Goal: Navigation & Orientation: Find specific page/section

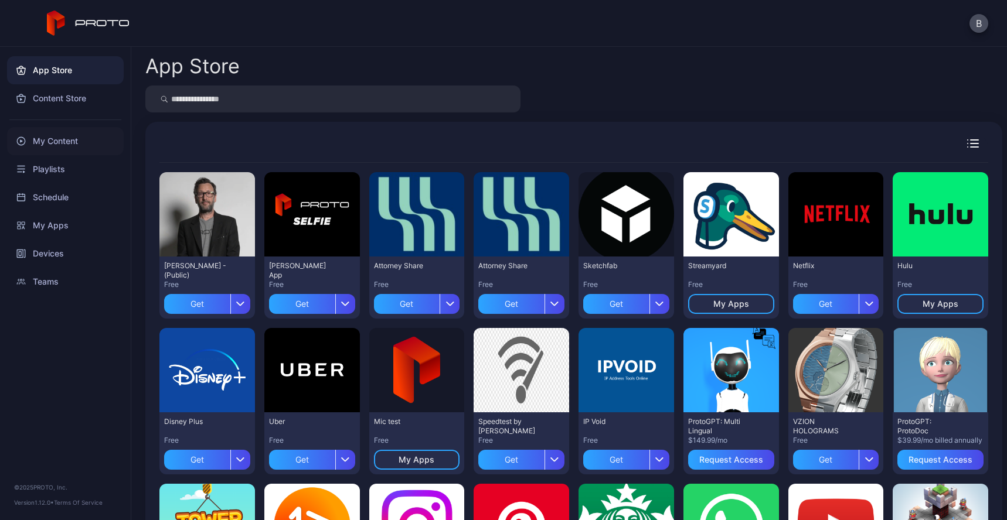
click at [74, 151] on div "My Content" at bounding box center [65, 141] width 117 height 28
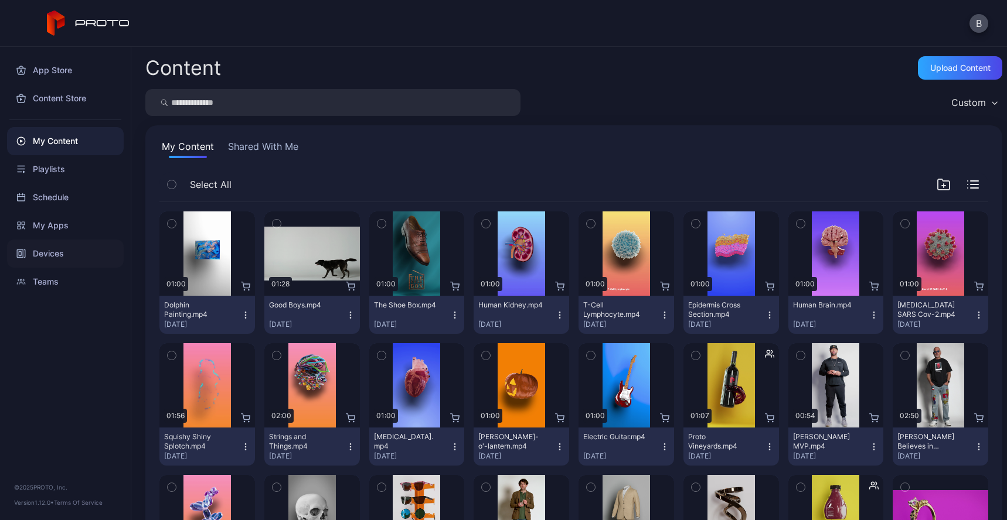
click at [67, 256] on div "Devices" at bounding box center [65, 254] width 117 height 28
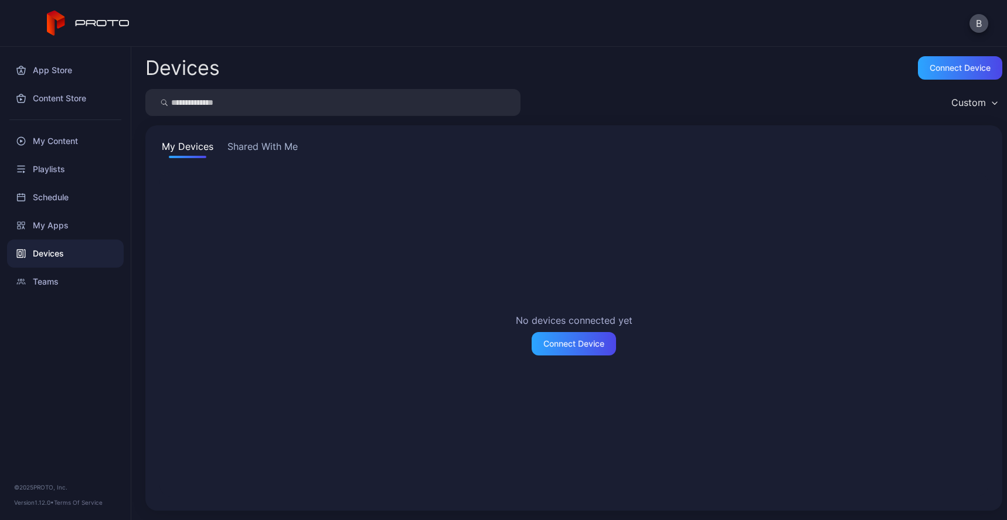
click at [261, 135] on div "My Devices Shared With Me No devices connected yet Connect Device" at bounding box center [573, 318] width 857 height 386
click at [258, 141] on button "Shared With Me" at bounding box center [262, 148] width 75 height 19
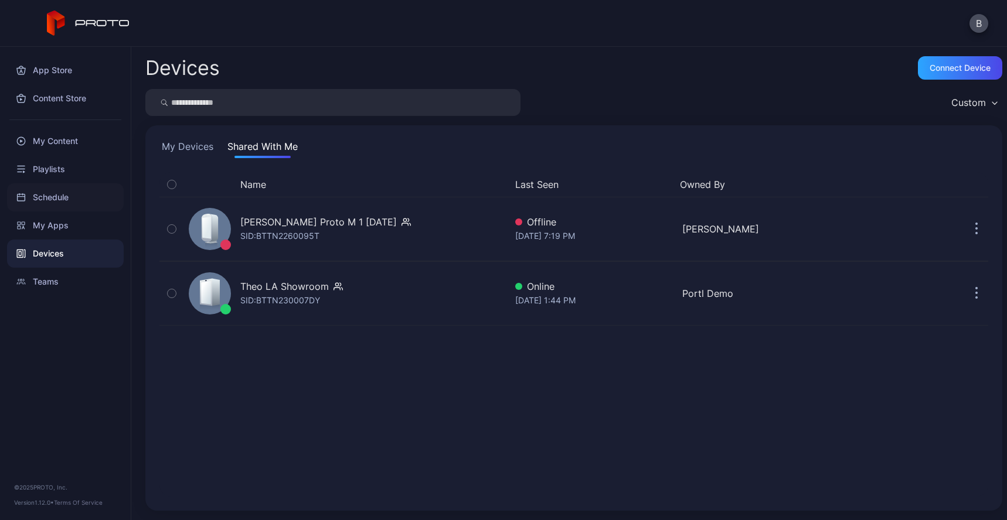
click at [64, 191] on div "Schedule" at bounding box center [65, 197] width 117 height 28
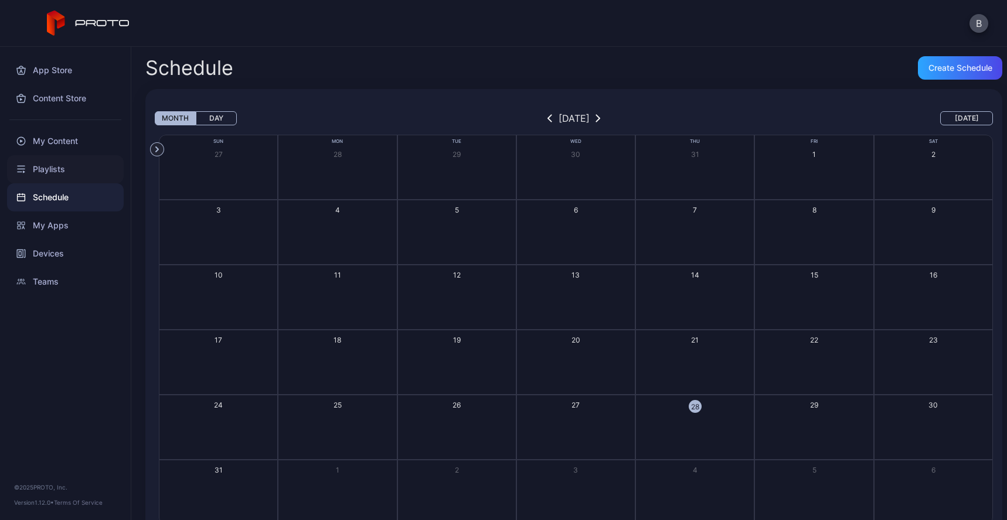
click at [71, 168] on div "Playlists" at bounding box center [65, 169] width 117 height 28
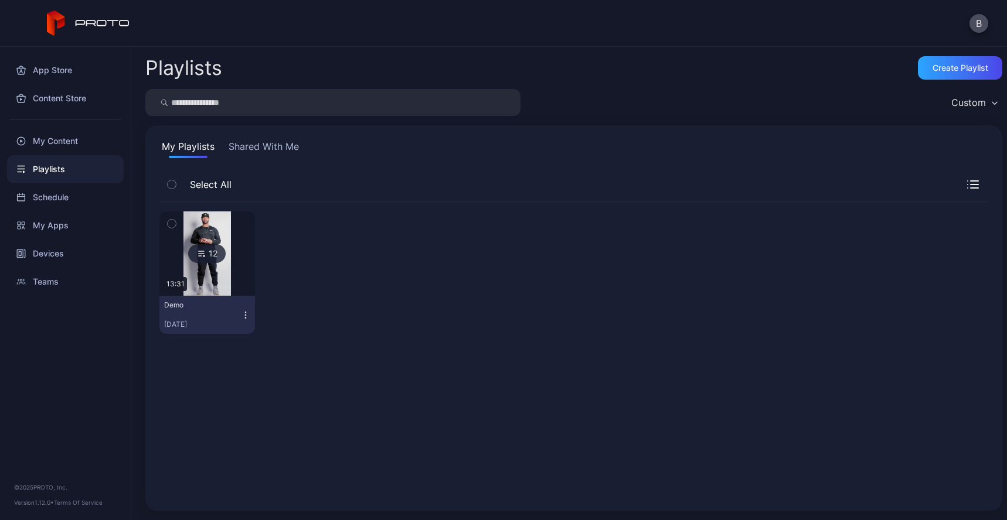
click at [192, 248] on div "12" at bounding box center [207, 253] width 38 height 19
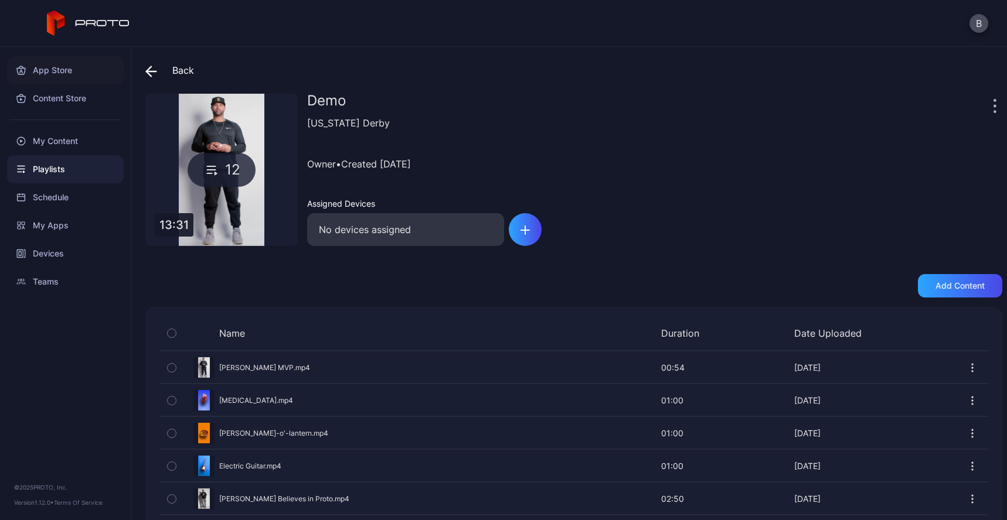
click at [45, 71] on div "App Store" at bounding box center [65, 70] width 117 height 28
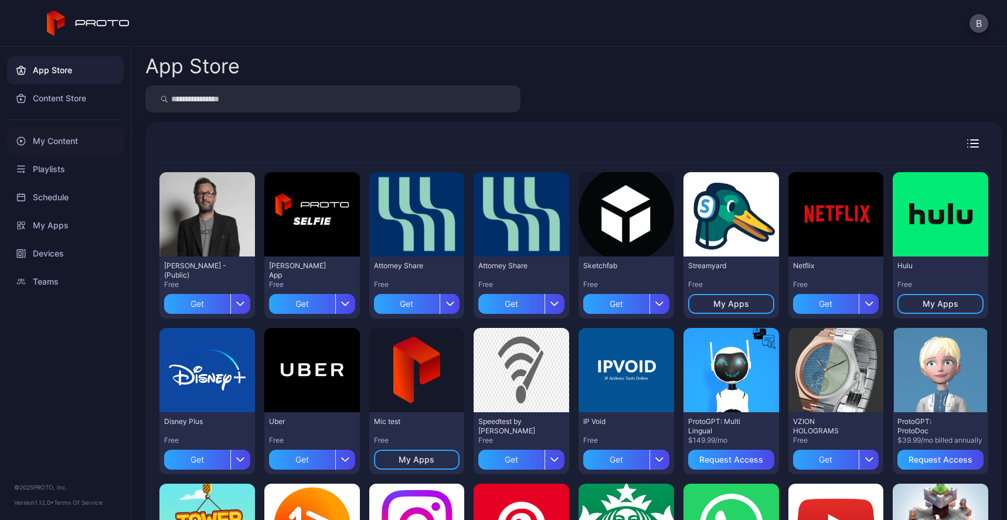
click at [74, 141] on div "My Content" at bounding box center [65, 141] width 117 height 28
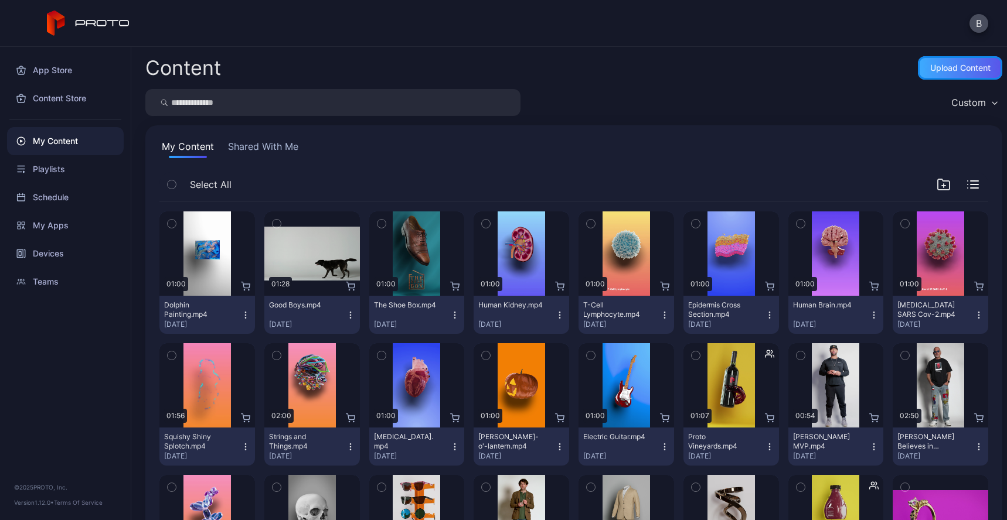
click at [944, 71] on div "Upload Content" at bounding box center [960, 67] width 60 height 9
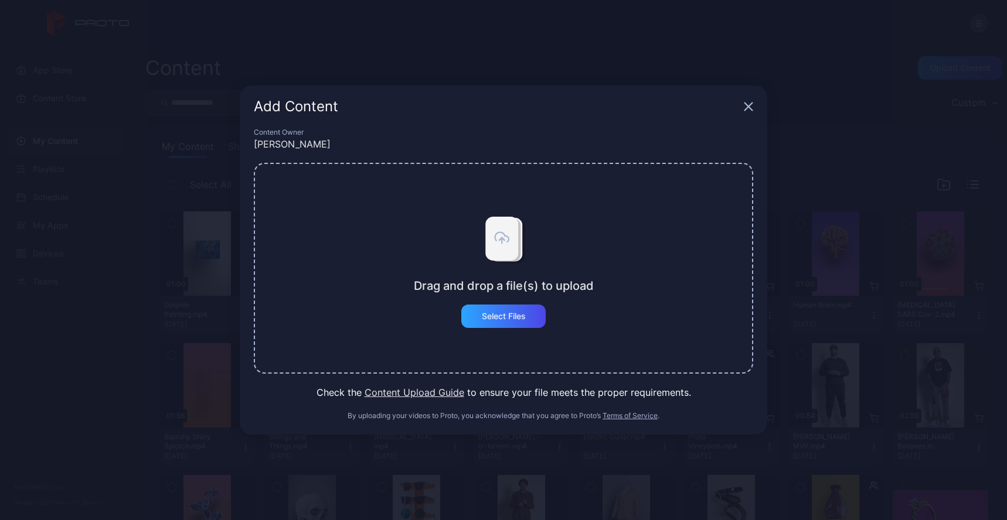
click at [745, 106] on icon "button" at bounding box center [748, 106] width 9 height 9
